Goal: Task Accomplishment & Management: Use online tool/utility

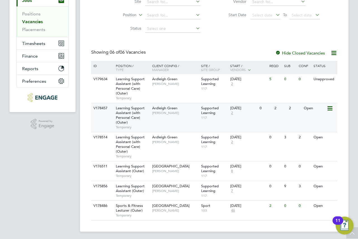
scroll to position [74, 0]
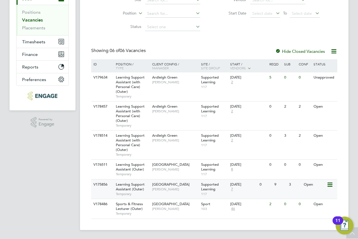
click at [177, 190] on span "[PERSON_NAME]" at bounding box center [175, 189] width 46 height 4
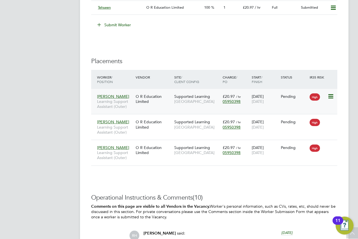
click at [333, 95] on icon at bounding box center [331, 96] width 6 height 7
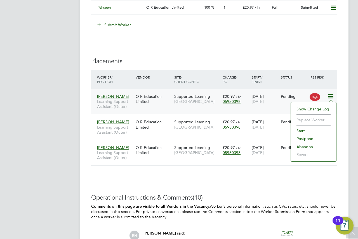
click at [306, 130] on li "Start" at bounding box center [314, 131] width 40 height 8
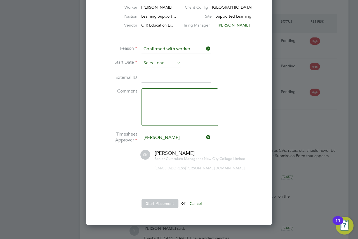
click at [159, 64] on input at bounding box center [162, 63] width 40 height 8
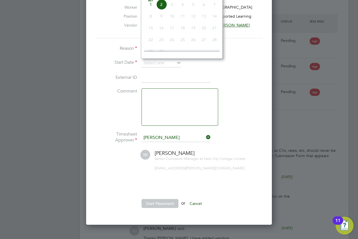
click at [163, 9] on span "2" at bounding box center [161, 4] width 11 height 11
type input "[DATE]"
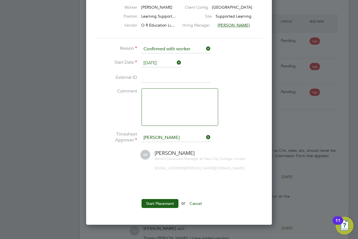
click at [225, 58] on li "Reason Confirmed with worker" at bounding box center [179, 52] width 168 height 14
click at [158, 200] on button "Start Placement" at bounding box center [160, 203] width 37 height 9
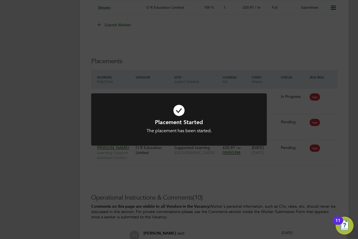
click at [277, 149] on div "Placement Started The placement has been started. Cancel Okay" at bounding box center [179, 119] width 358 height 239
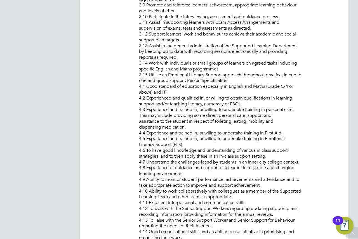
scroll to position [547, 0]
